Goal: Task Accomplishment & Management: Use online tool/utility

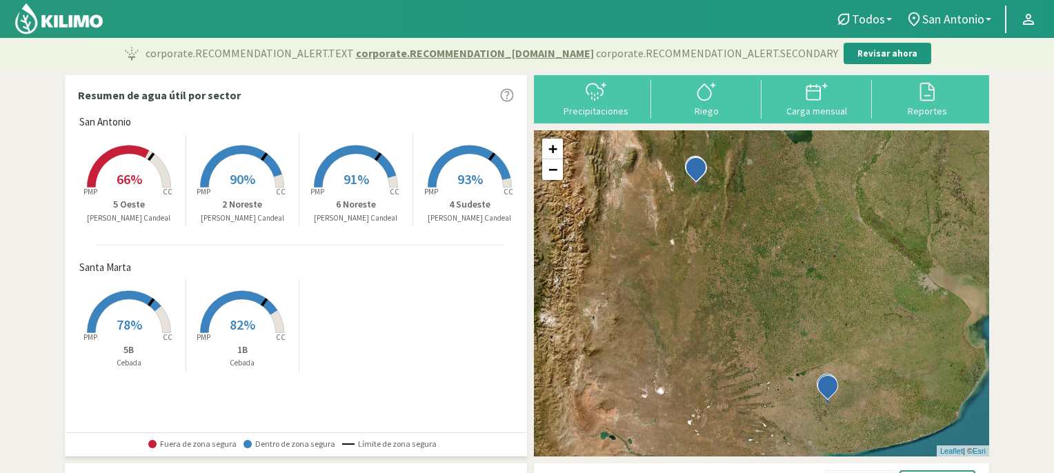
click at [352, 180] on span "91%" at bounding box center [356, 178] width 26 height 17
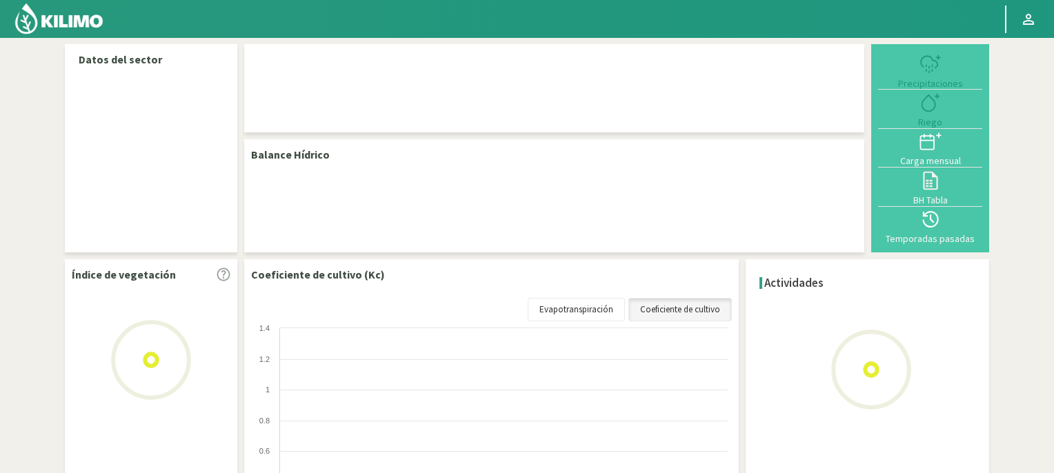
select select "3: Object"
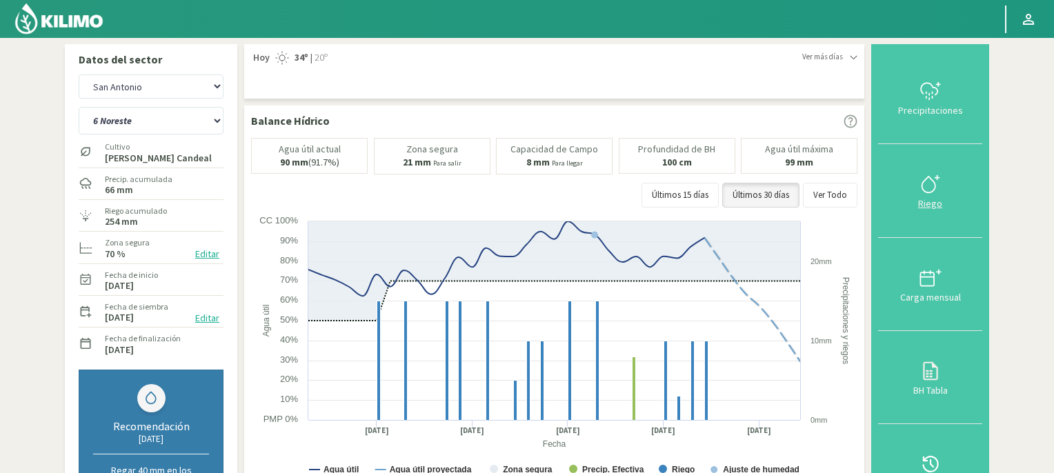
click at [927, 187] on icon at bounding box center [930, 184] width 22 height 22
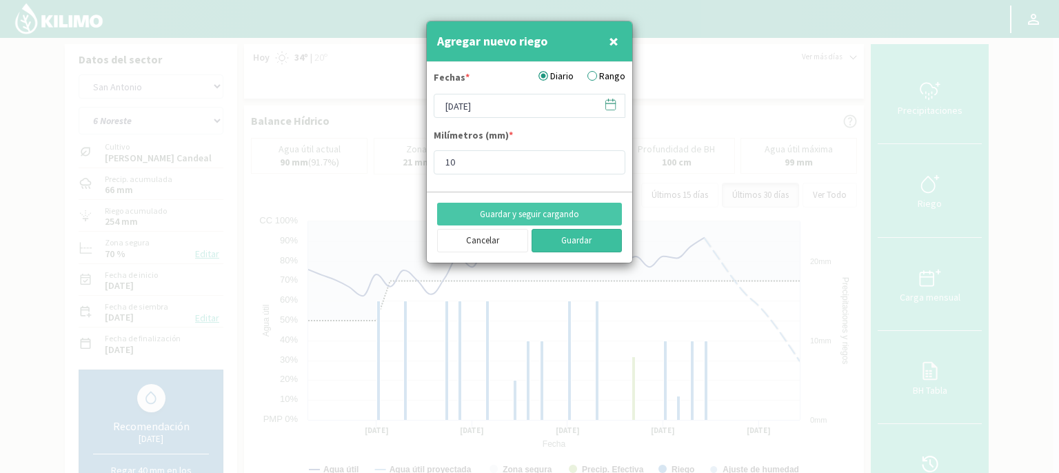
click at [597, 243] on button "Guardar" at bounding box center [577, 240] width 91 height 23
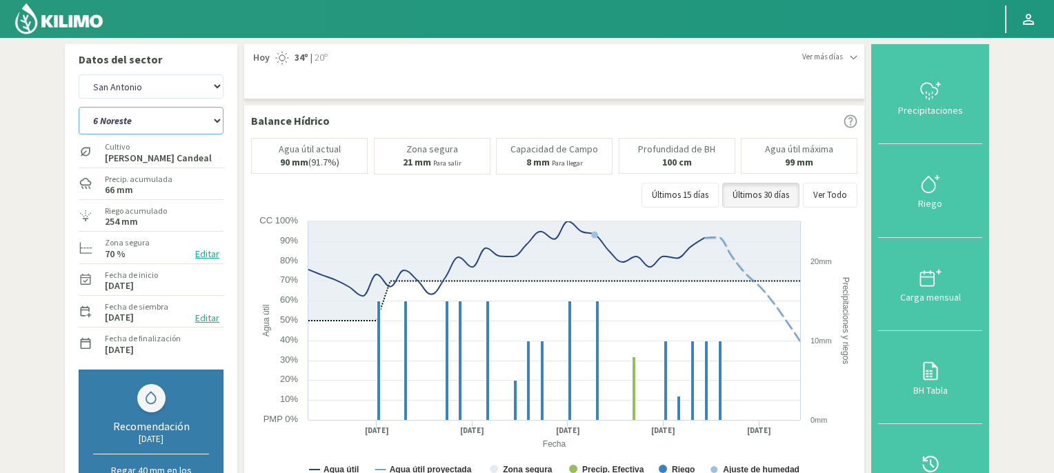
click at [216, 119] on select "2 Noreste 4 Sudeste 5 Oeste 6 Noreste" at bounding box center [151, 121] width 145 height 28
select select "2: Object"
click at [79, 107] on select "2 Noreste 4 Sudeste 5 Oeste 6 Noreste" at bounding box center [151, 121] width 145 height 28
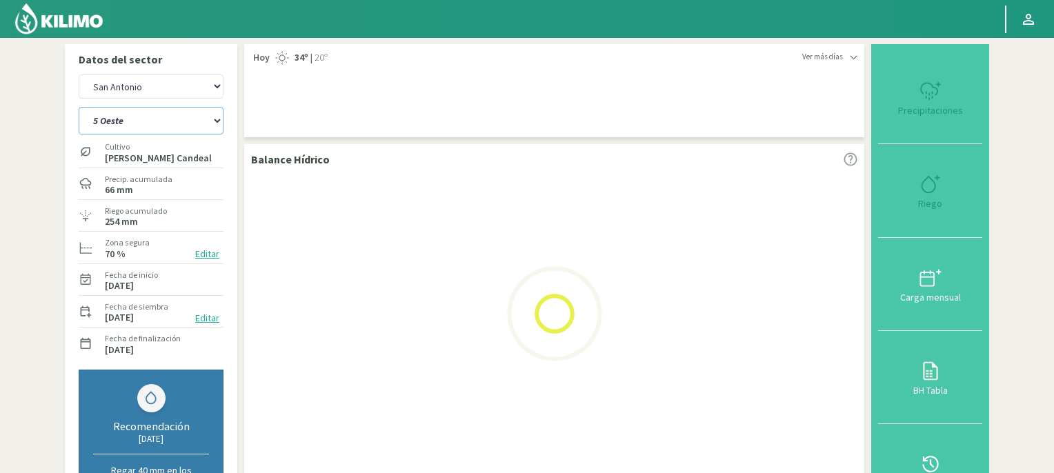
select select "2: Object"
select select "6: Object"
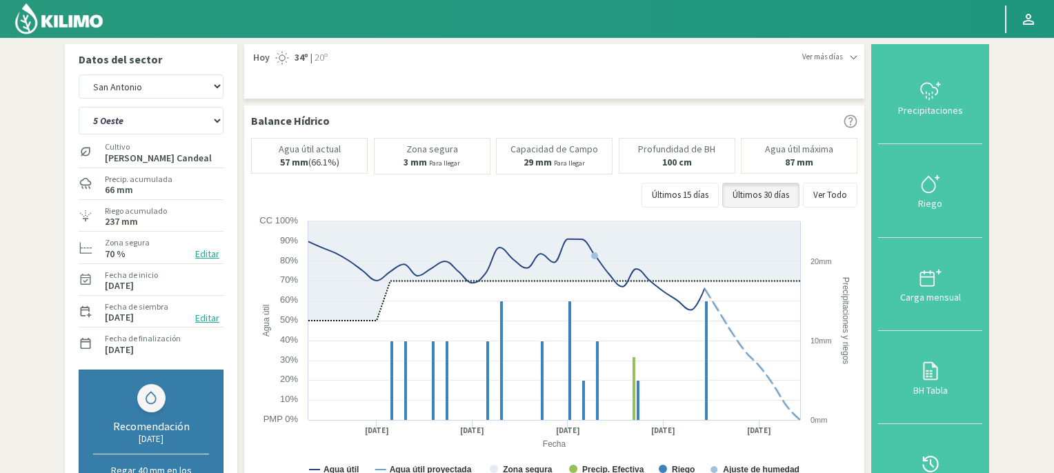
click at [79, 19] on img at bounding box center [59, 18] width 90 height 33
